Goal: Task Accomplishment & Management: Complete application form

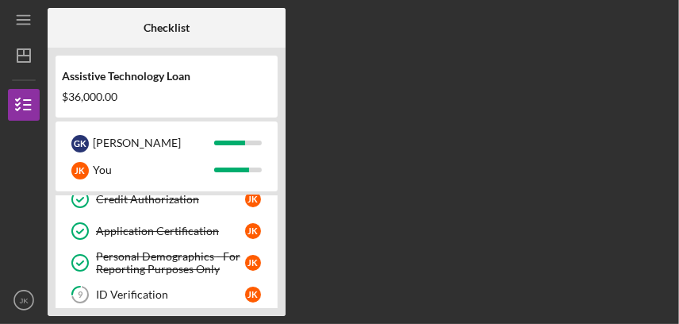
scroll to position [283, 0]
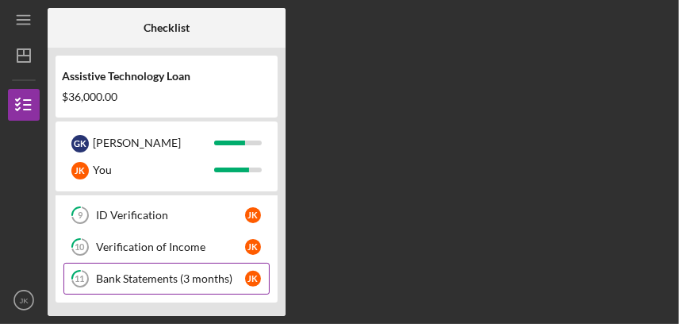
click at [159, 272] on div "Bank Statements (3 months)" at bounding box center [170, 278] width 149 height 13
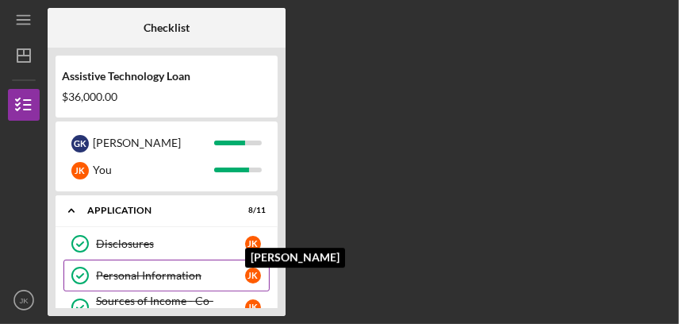
scroll to position [238, 0]
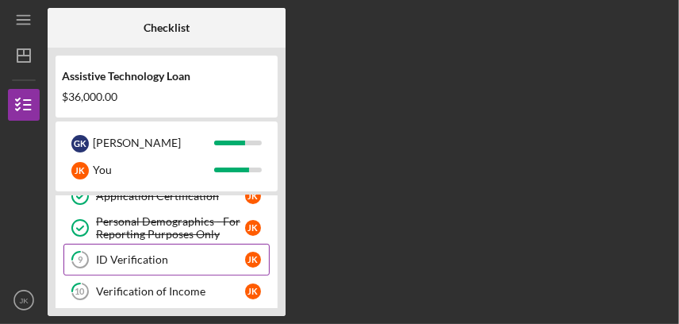
click at [167, 257] on div "ID Verification" at bounding box center [170, 259] width 149 height 13
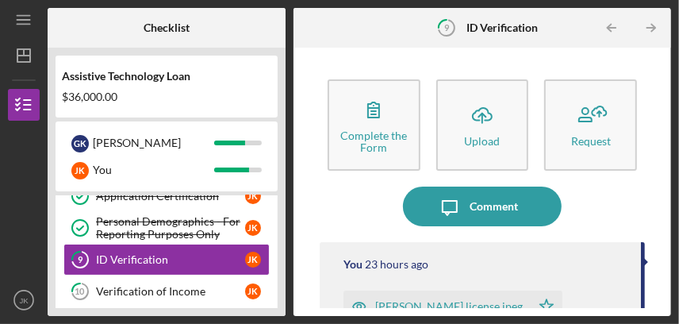
scroll to position [158, 0]
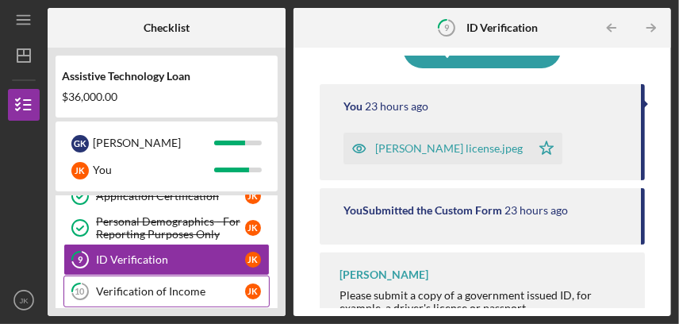
click at [152, 287] on div "Verification of Income" at bounding box center [170, 291] width 149 height 13
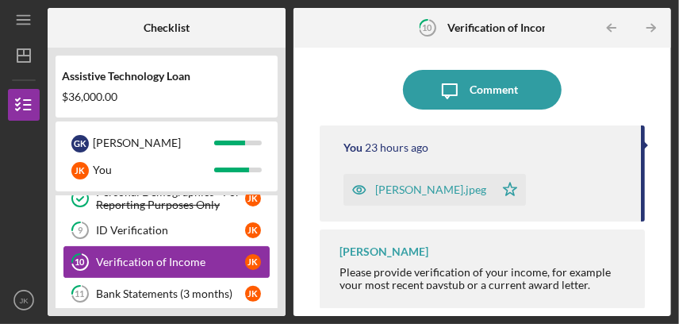
scroll to position [283, 0]
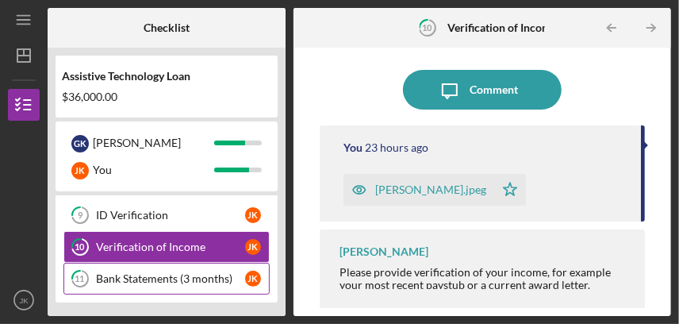
click at [187, 275] on div "Bank Statements (3 months)" at bounding box center [170, 278] width 149 height 13
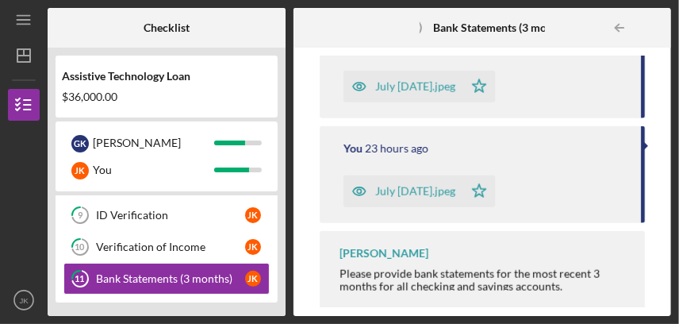
scroll to position [875, 0]
